Goal: Communication & Community: Participate in discussion

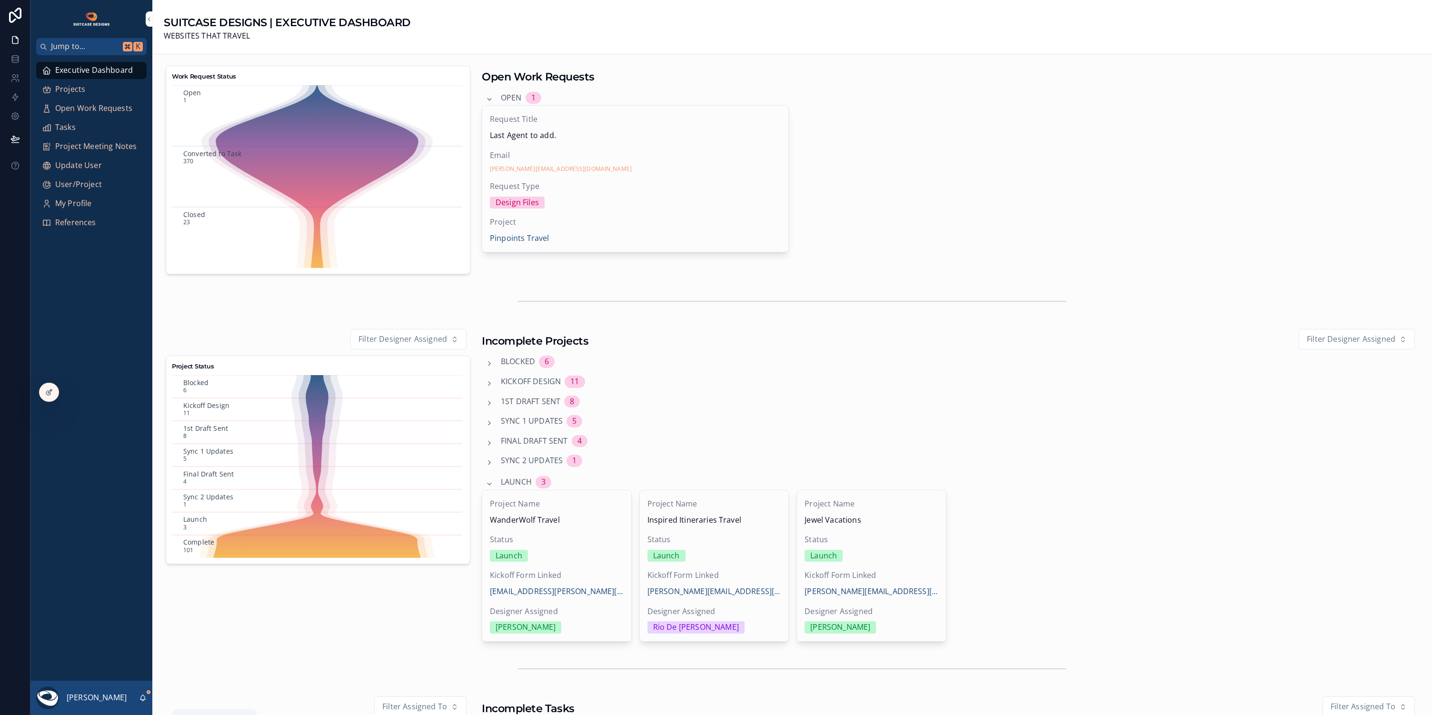
click at [143, 698] on icon "scrollable content" at bounding box center [143, 698] width 8 height 8
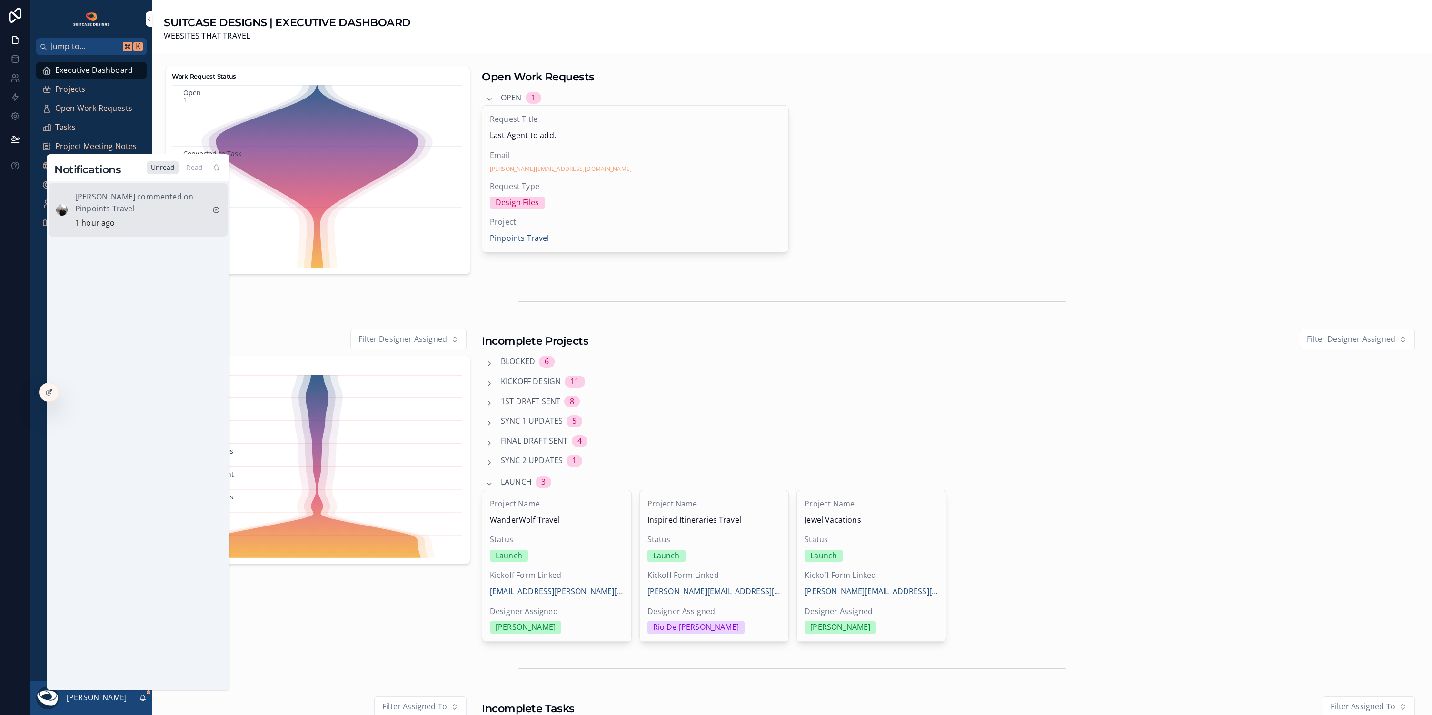
click at [162, 215] on div "[PERSON_NAME] commented on Pinpoints Travel 1 hour ago" at bounding box center [140, 210] width 130 height 39
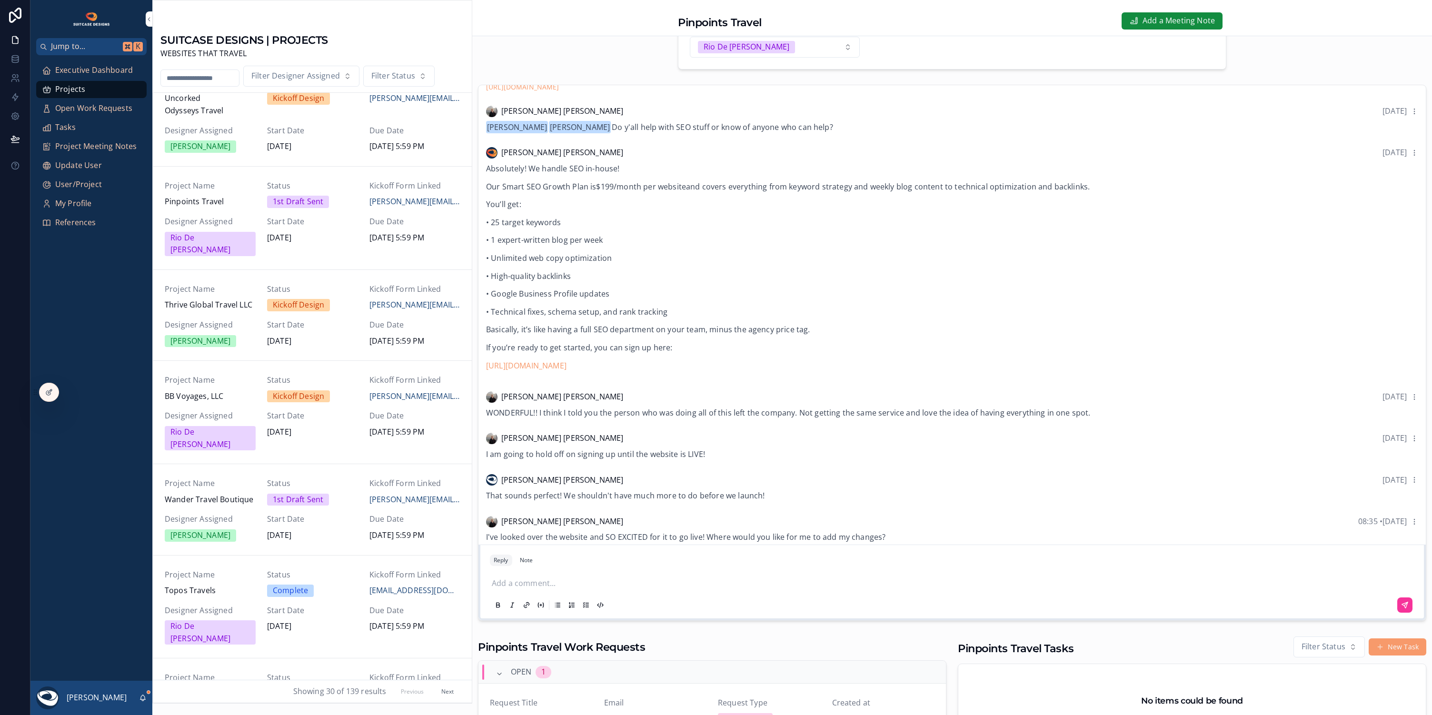
scroll to position [168, 0]
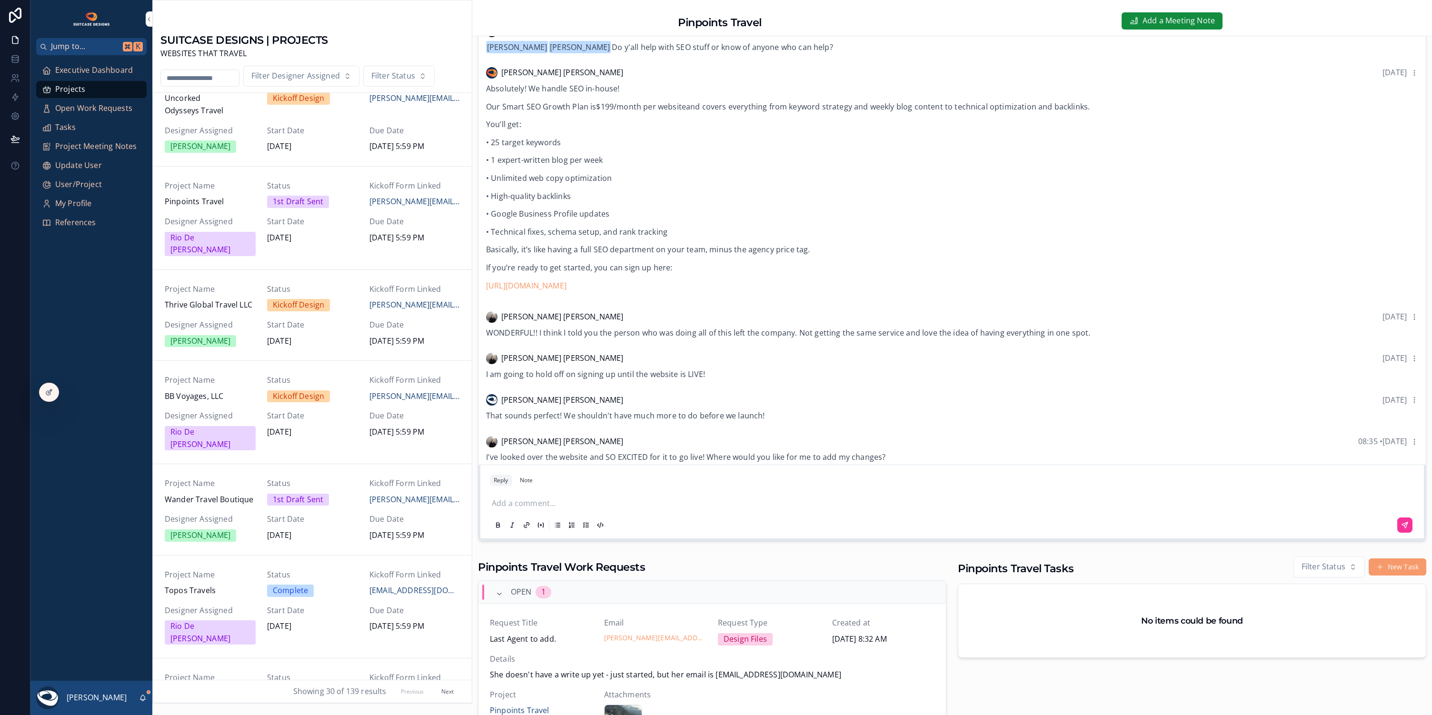
click at [517, 501] on p "scrollable content" at bounding box center [954, 504] width 925 height 12
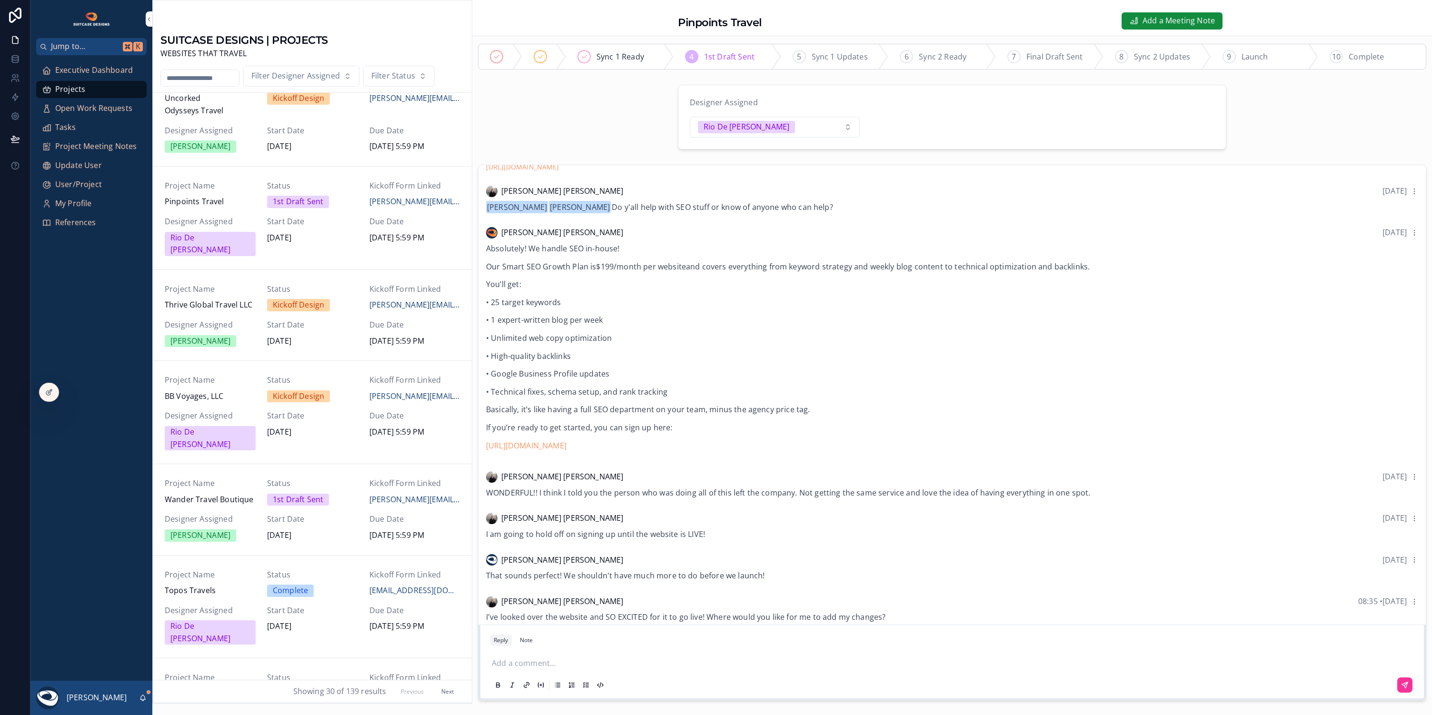
scroll to position [96, 0]
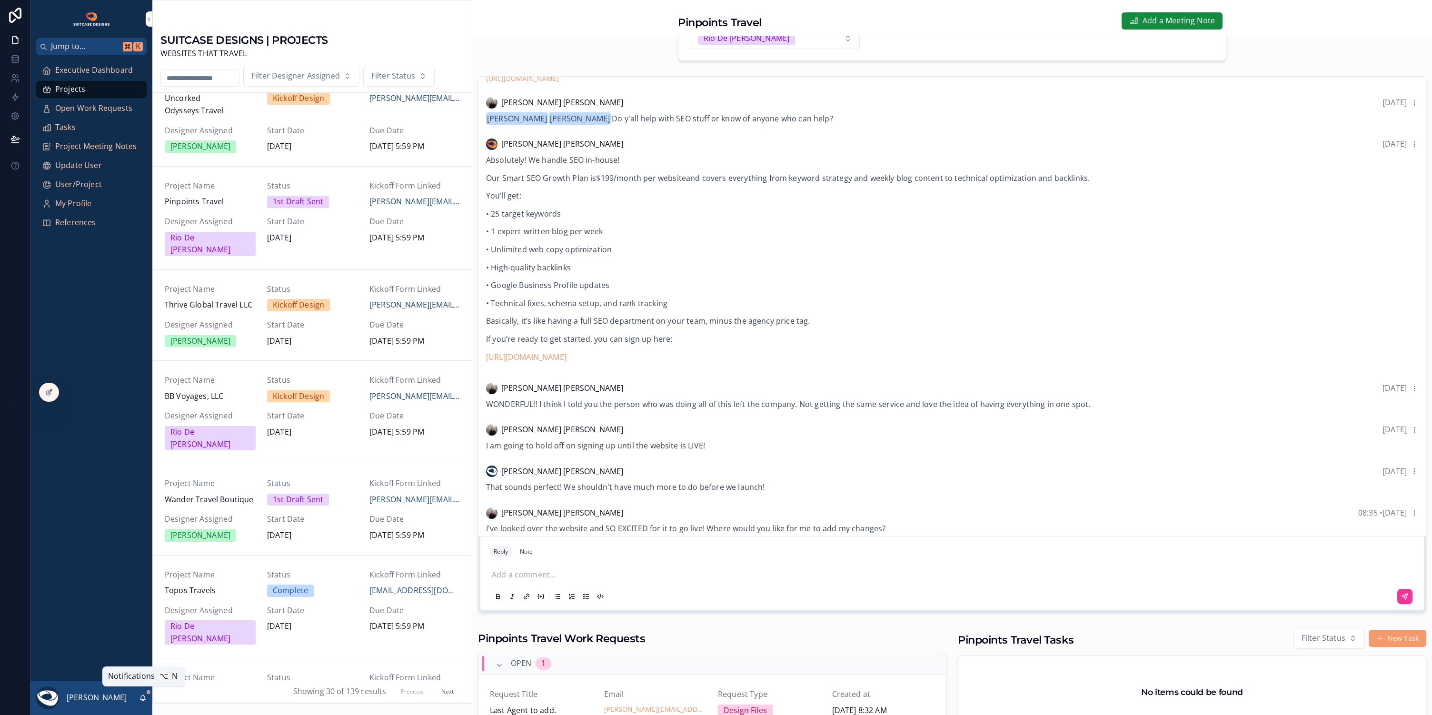
click at [145, 698] on icon "scrollable content" at bounding box center [143, 698] width 8 height 8
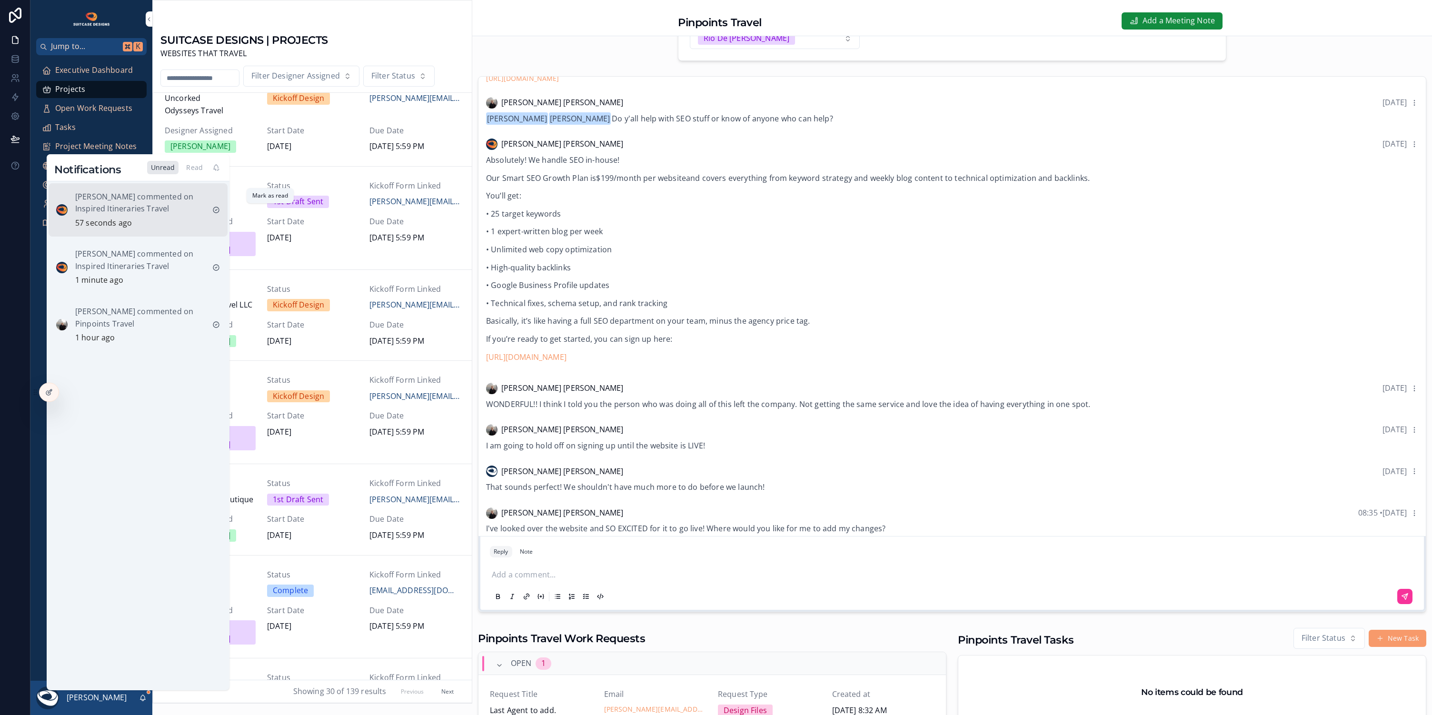
click at [218, 210] on icon "scrollable content" at bounding box center [216, 210] width 8 height 8
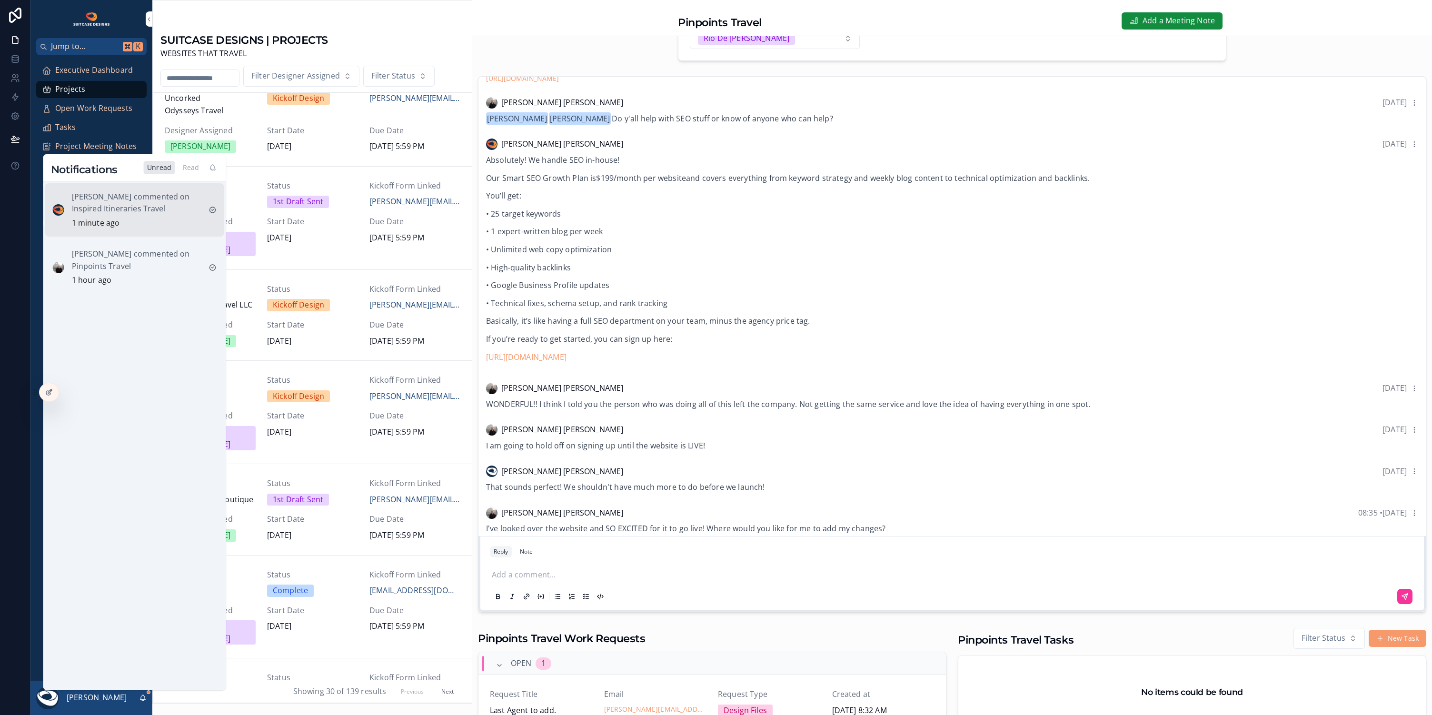
click at [217, 210] on div "scrollable content" at bounding box center [212, 209] width 15 height 15
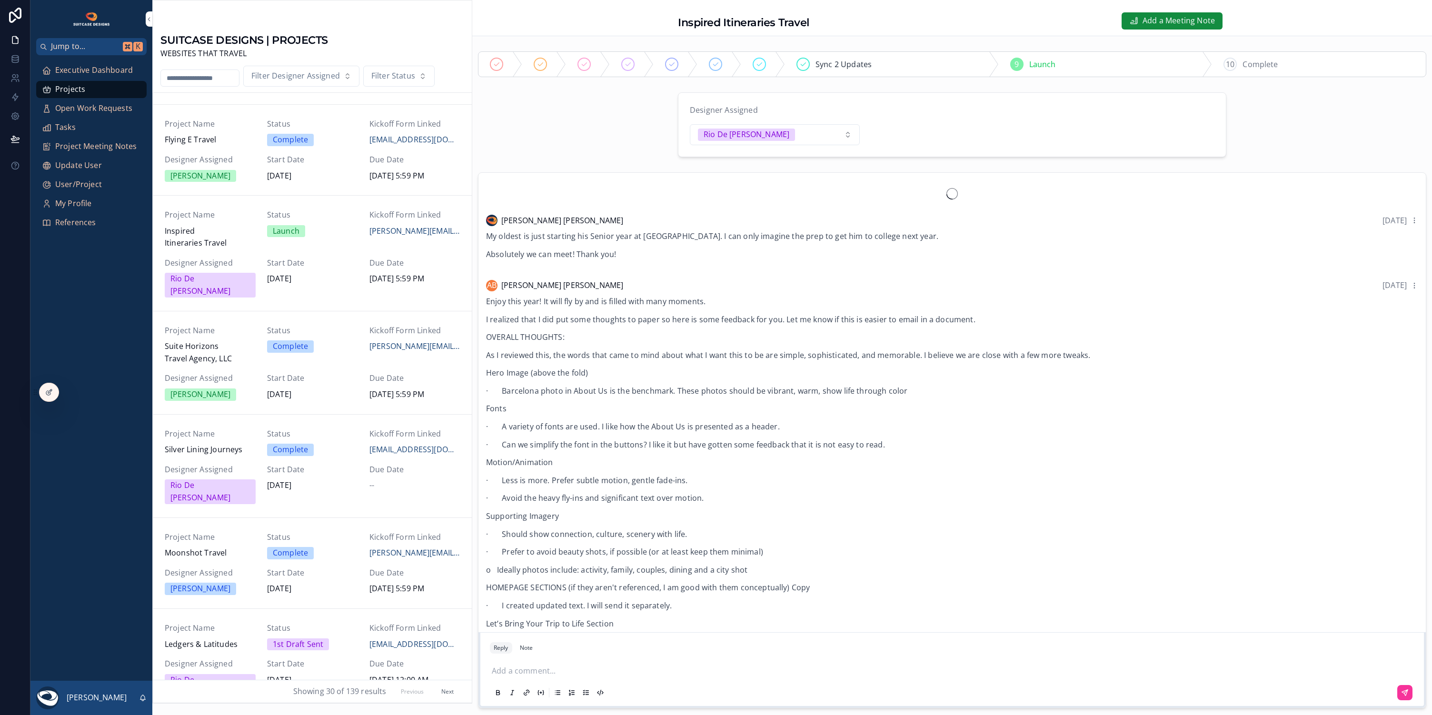
scroll to position [2142, 0]
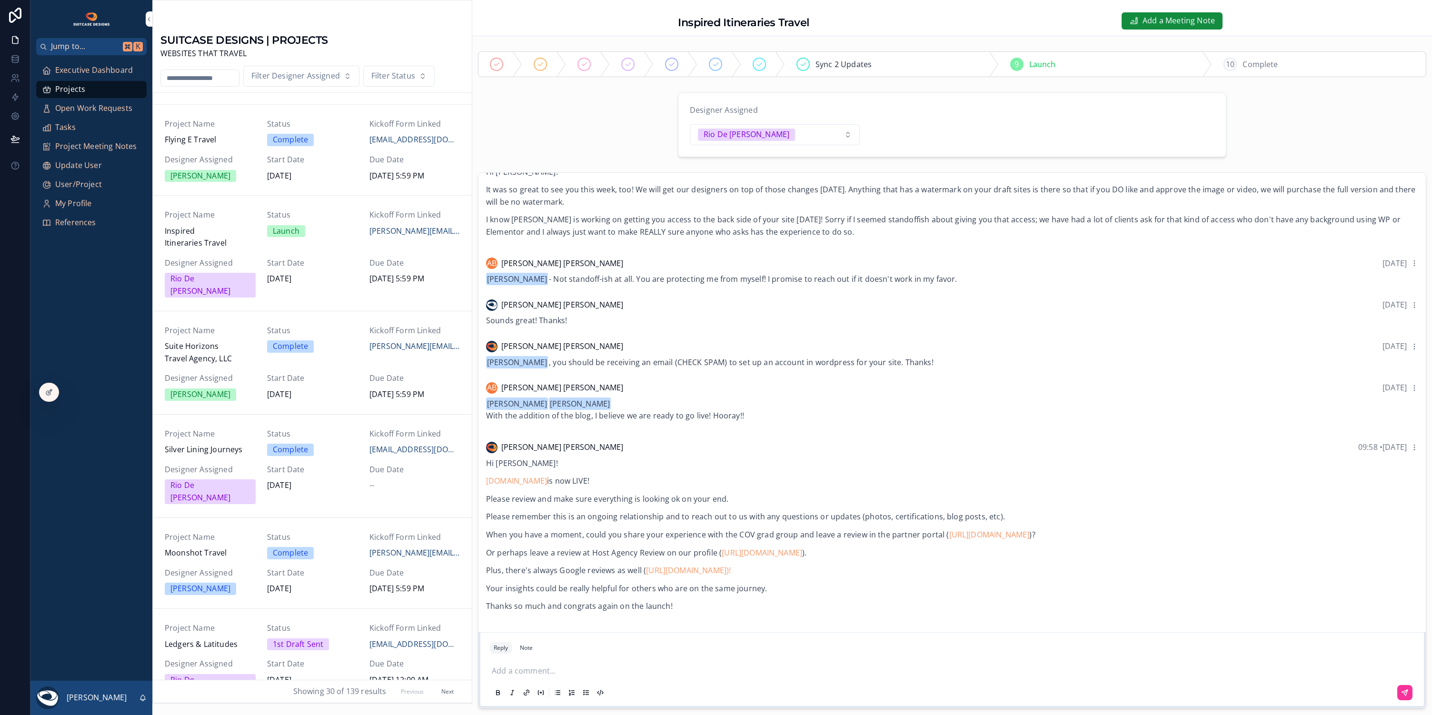
click at [204, 78] on input "scrollable content" at bounding box center [200, 77] width 78 height 13
type input "*********"
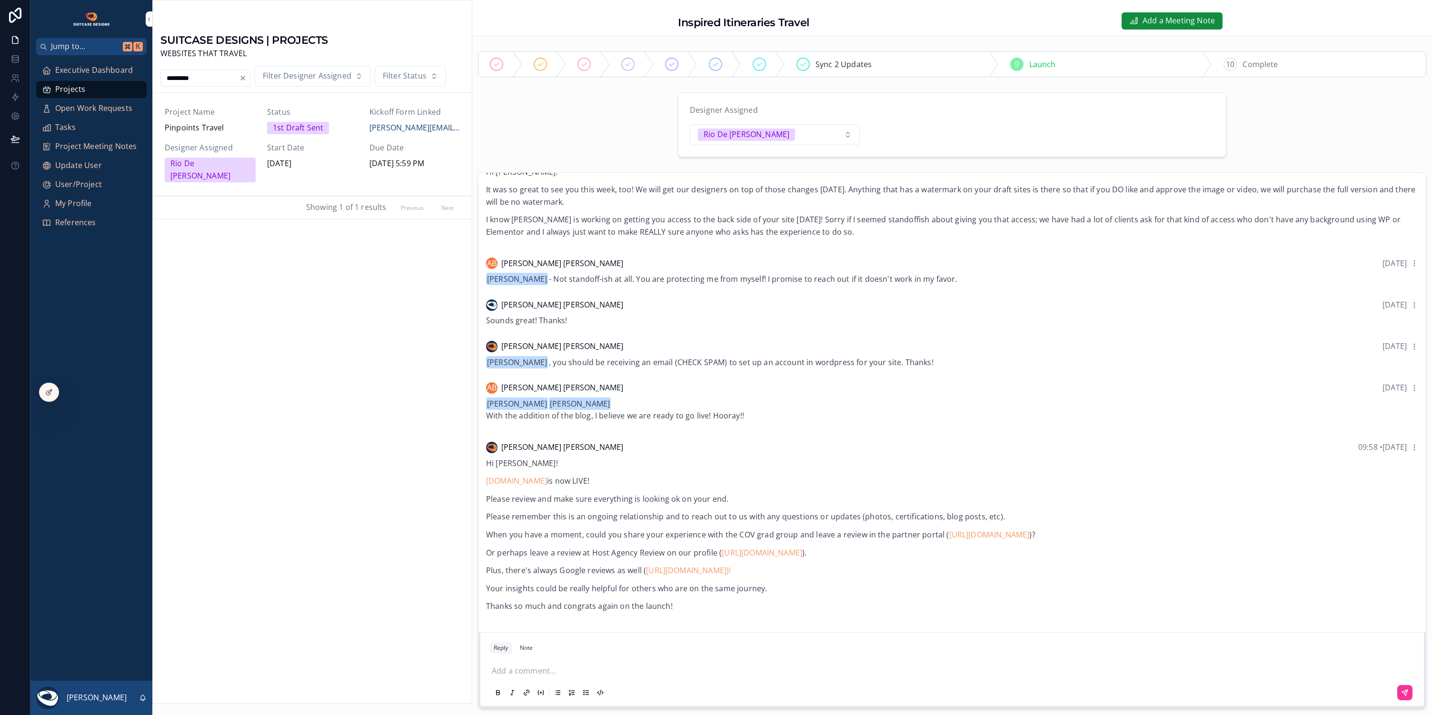
click at [248, 120] on div "Project Name Pinpoints Travel" at bounding box center [210, 120] width 91 height 28
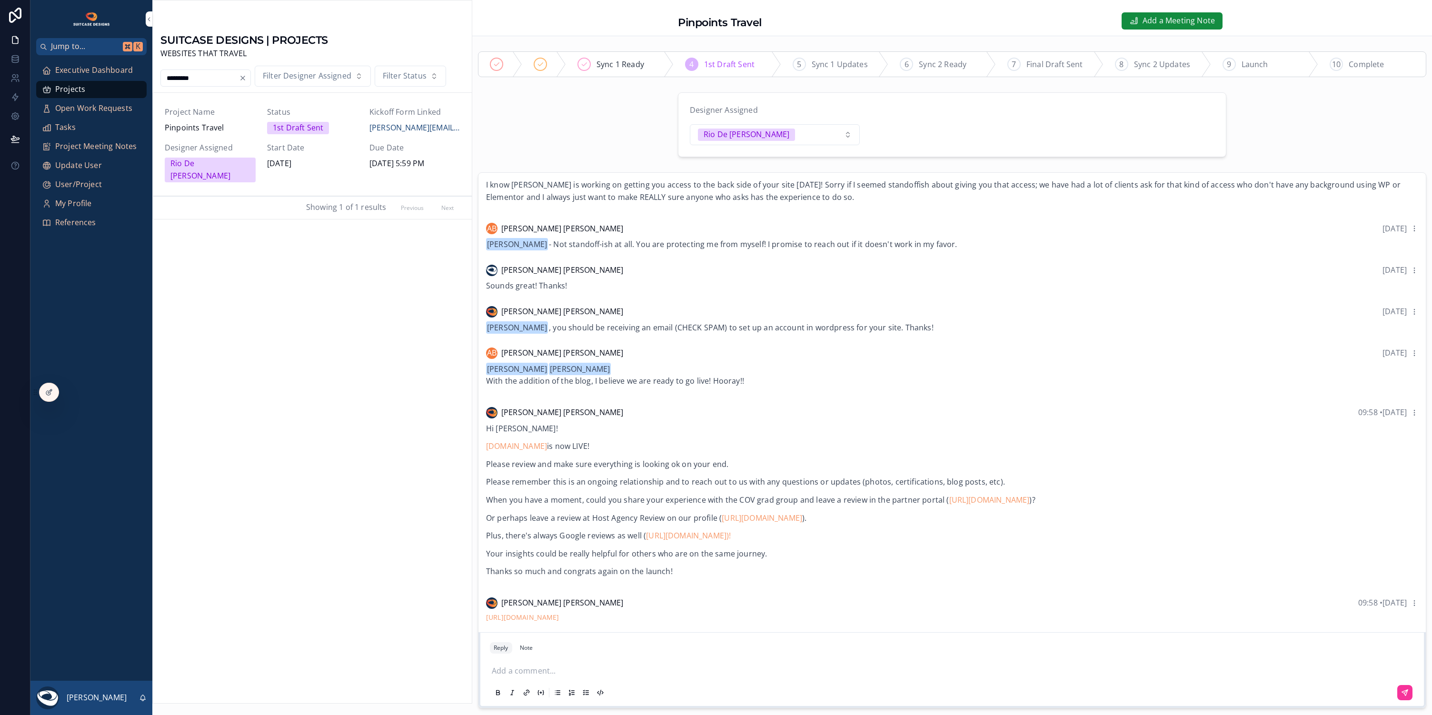
scroll to position [2221, 0]
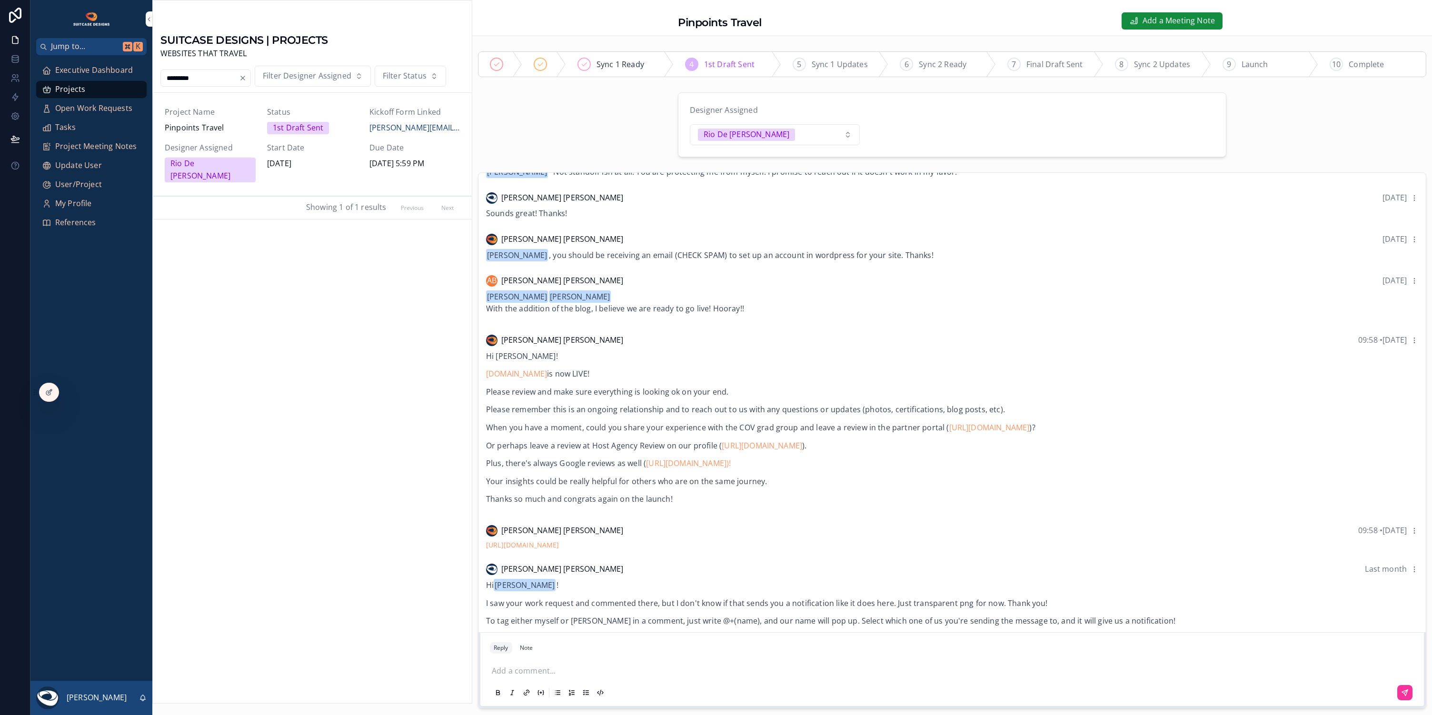
click at [233, 144] on span "Designer Assigned" at bounding box center [210, 148] width 91 height 12
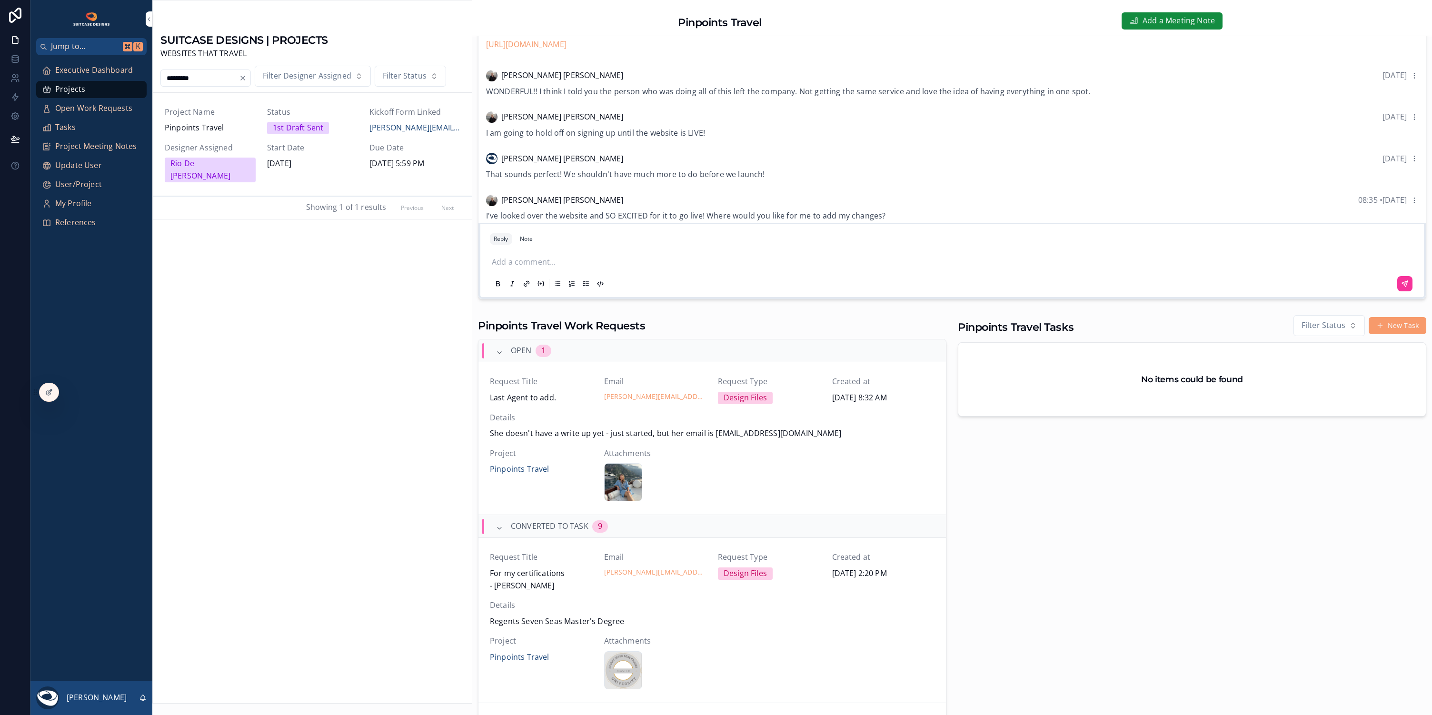
scroll to position [190, 0]
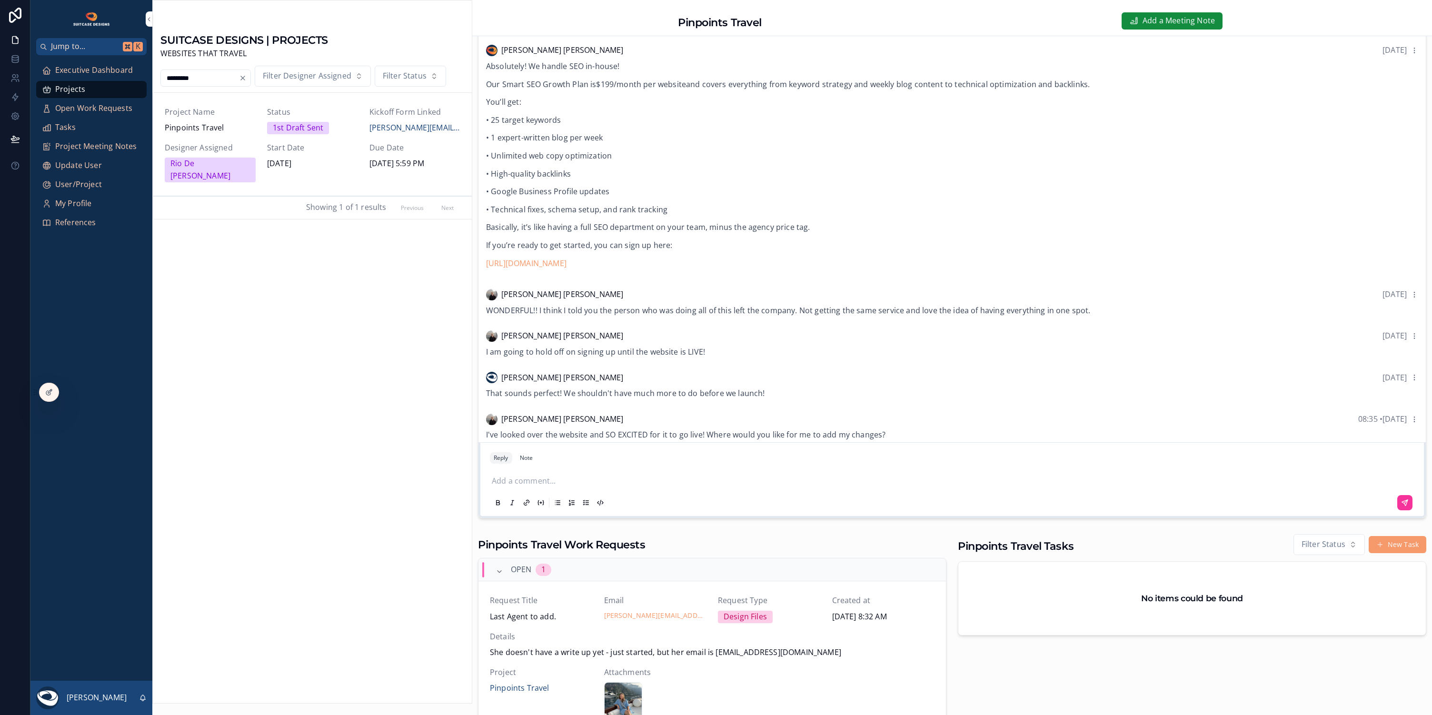
click at [505, 481] on p "scrollable content" at bounding box center [954, 481] width 925 height 12
click at [1401, 505] on icon "scrollable content" at bounding box center [1405, 503] width 8 height 8
drag, startPoint x: 347, startPoint y: 301, endPoint x: 341, endPoint y: 298, distance: 6.4
click at [346, 300] on div "SUITCASE DESIGNS | PROJECTS WEBSITES THAT TRAVEL ********* Filter Designer Assi…" at bounding box center [312, 363] width 319 height 680
click at [116, 68] on span "Executive Dashboard" at bounding box center [94, 70] width 78 height 12
